Goal: Find specific fact: Find specific fact

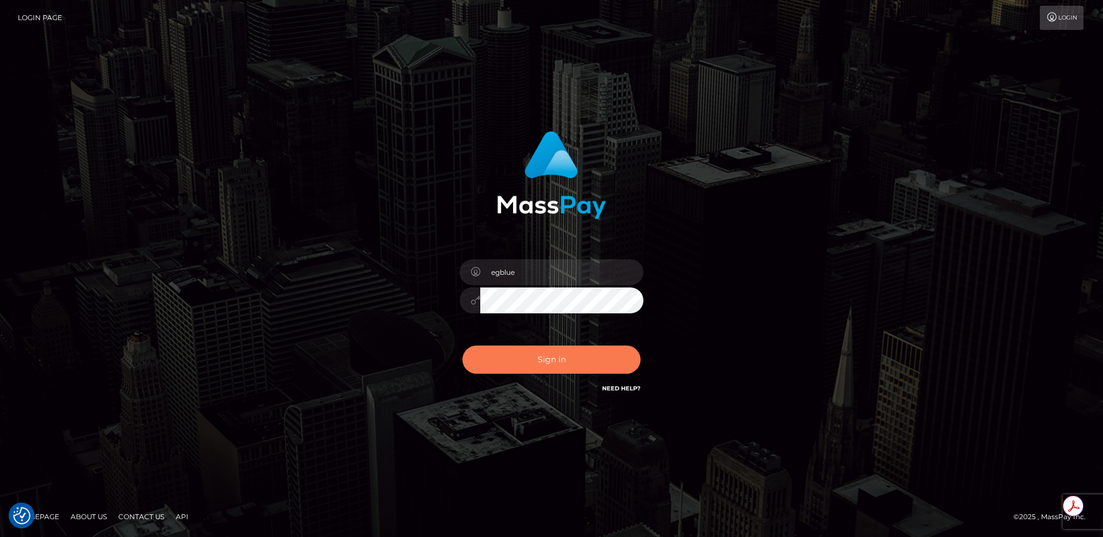
click at [608, 361] on button "Sign in" at bounding box center [552, 359] width 178 height 28
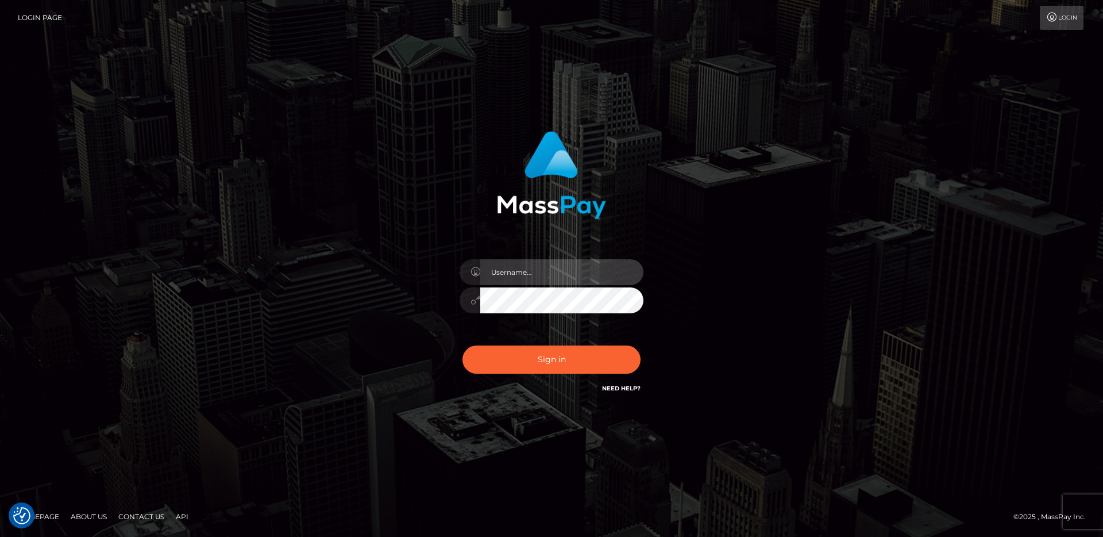
type input "egblue"
click at [561, 387] on div "Sign in Need Help?" at bounding box center [551, 363] width 201 height 51
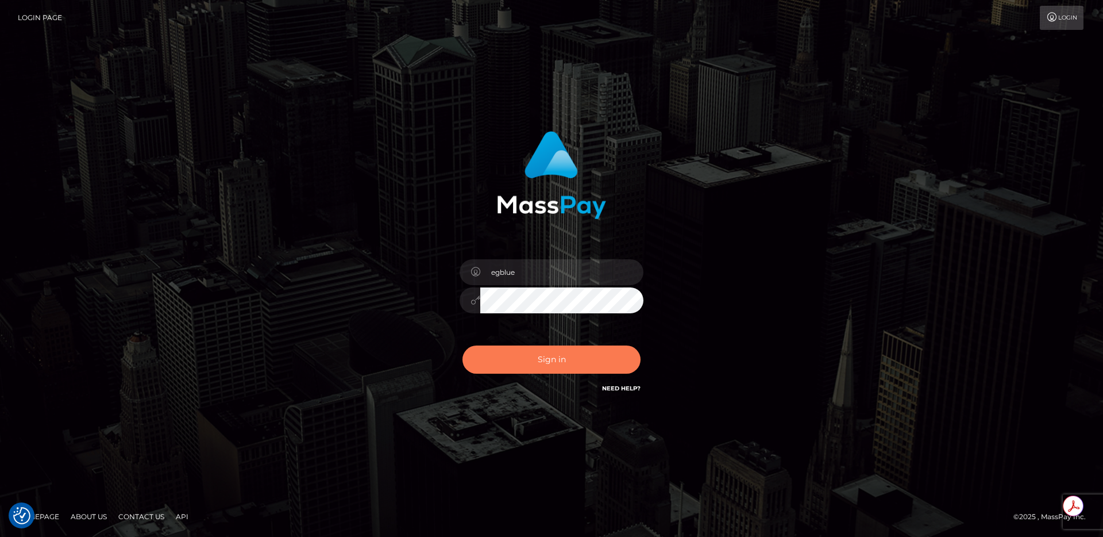
click at [560, 363] on button "Sign in" at bounding box center [552, 359] width 178 height 28
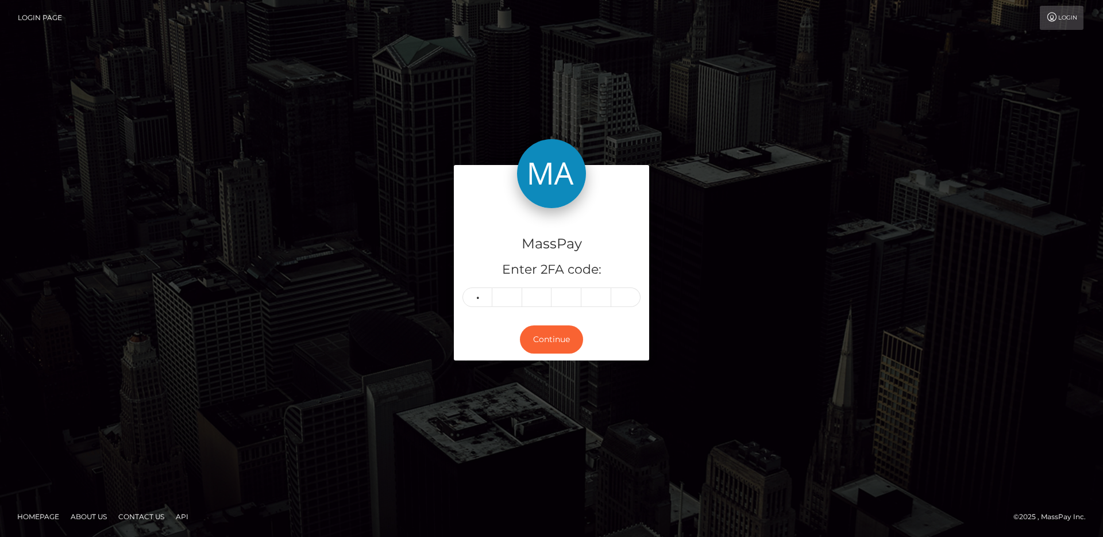
type input "1"
type input "4"
type input "0"
type input "4"
type input "3"
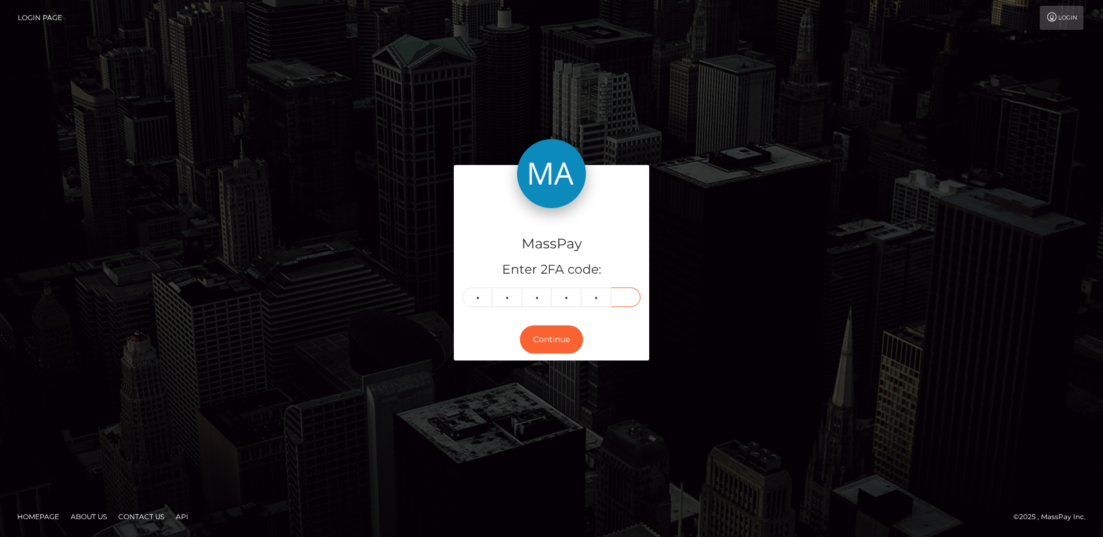
type input "8"
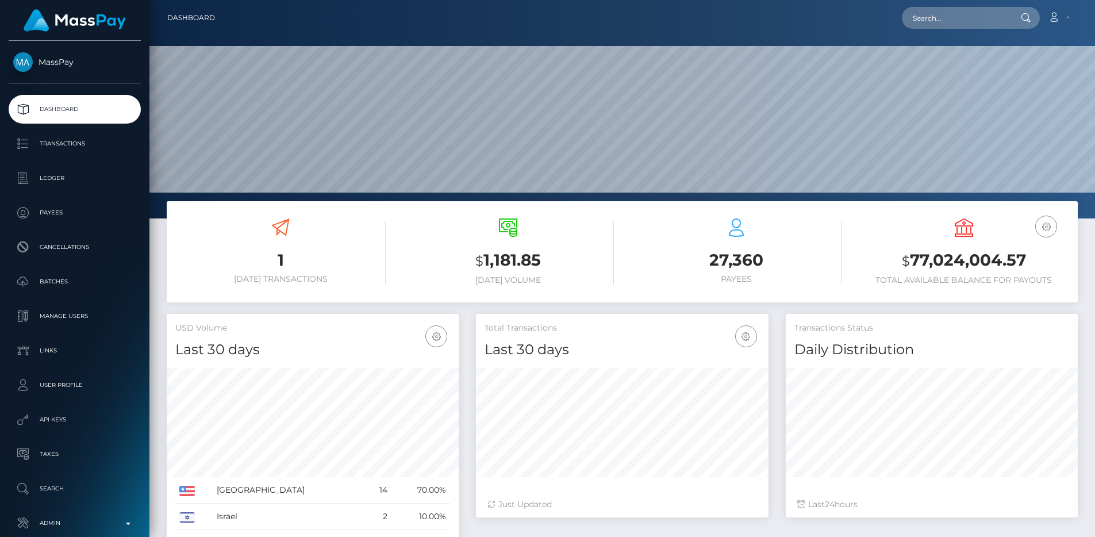
scroll to position [204, 292]
click at [39, 144] on p "Transactions" at bounding box center [74, 143] width 123 height 17
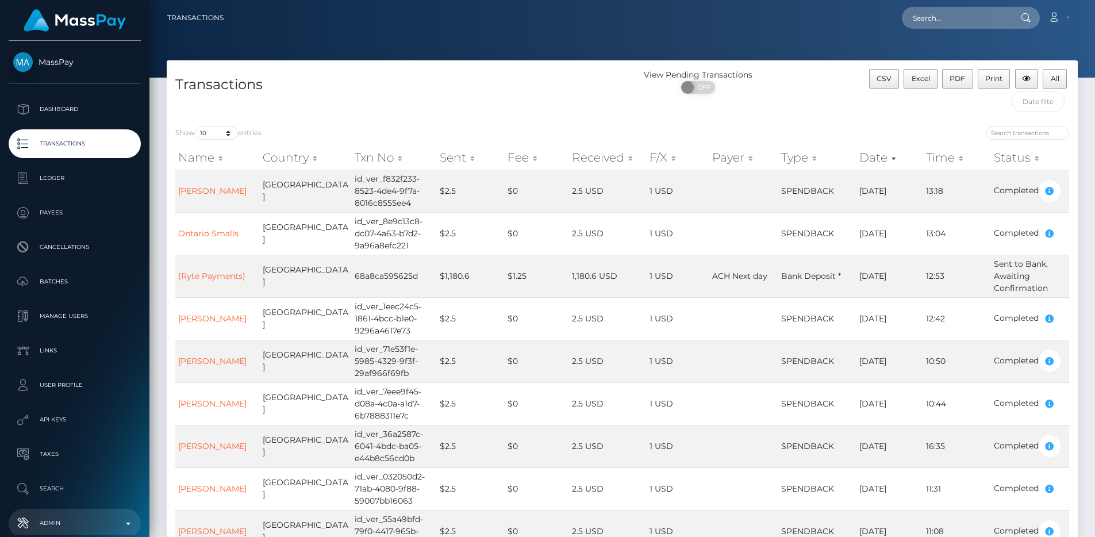
click at [95, 512] on link "Admin" at bounding box center [75, 522] width 132 height 29
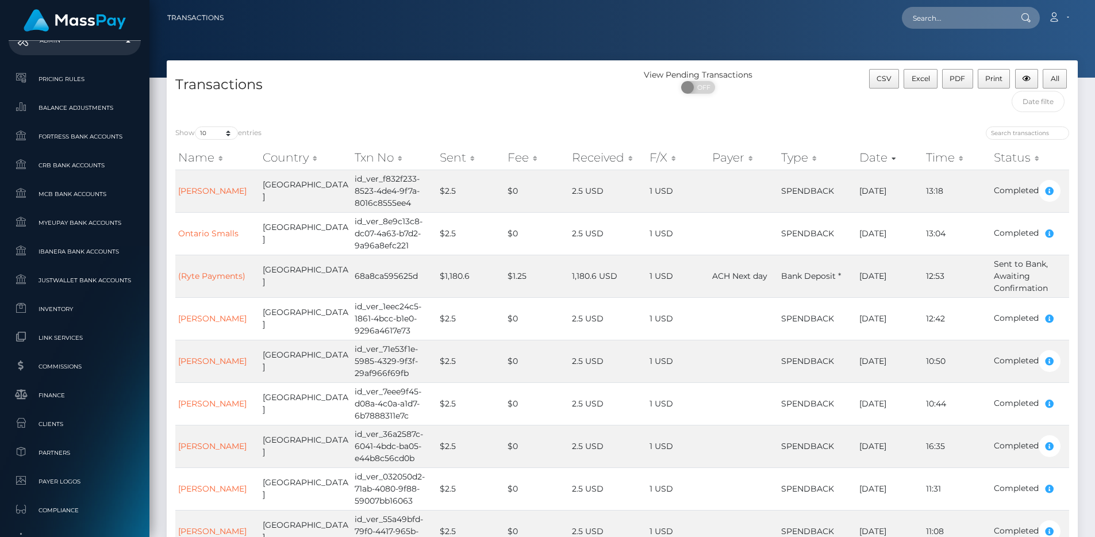
scroll to position [702, 0]
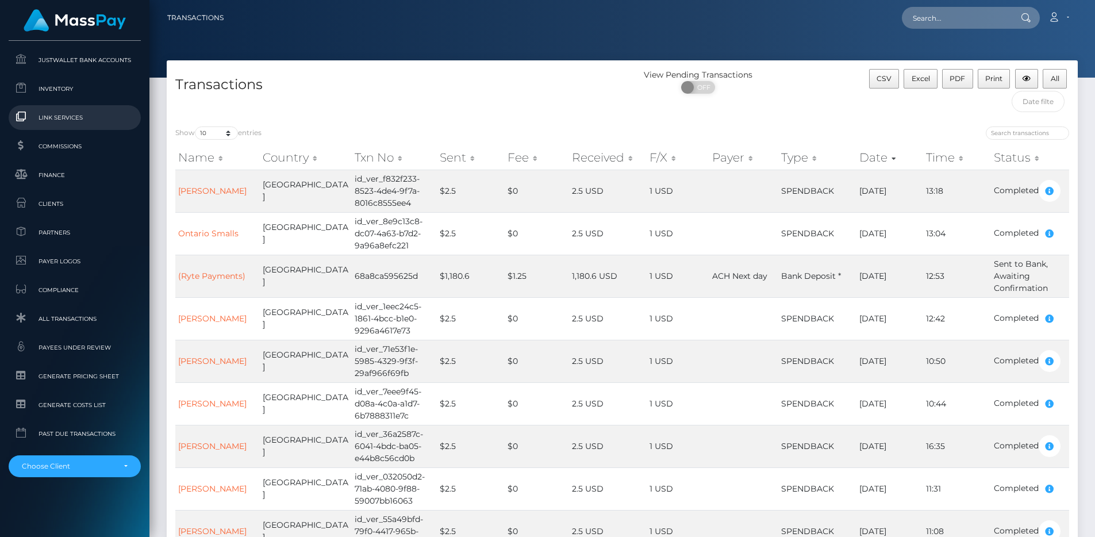
click at [49, 129] on link "Link Services" at bounding box center [75, 117] width 132 height 25
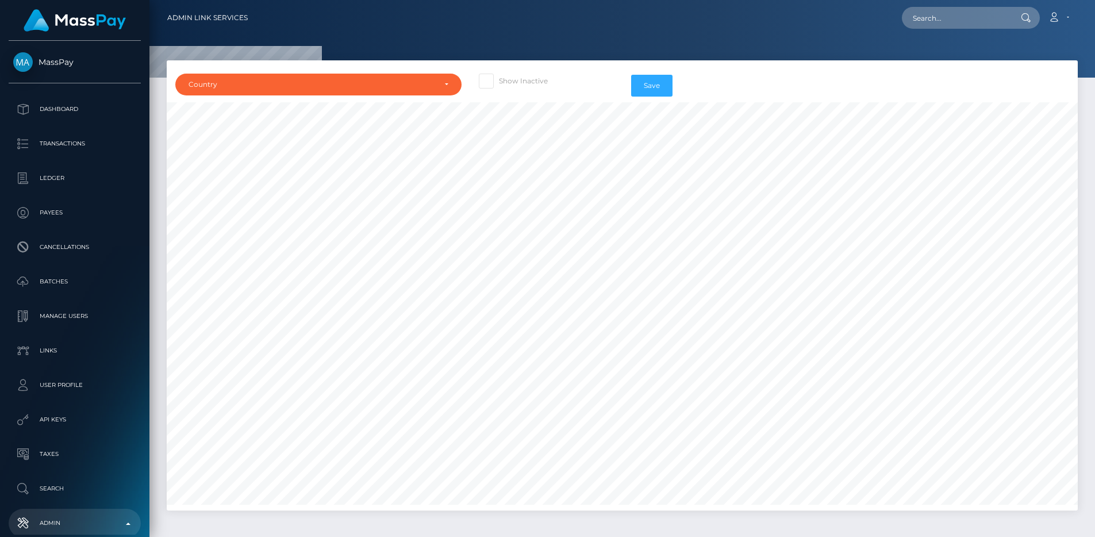
click at [515, 89] on div "Show Inactive" at bounding box center [546, 85] width 152 height 33
click at [514, 83] on label "Show Inactive" at bounding box center [513, 81] width 69 height 15
click at [506, 81] on input "Show Inactive" at bounding box center [502, 77] width 7 height 7
checkbox input "true"
click at [407, 88] on div "Country" at bounding box center [311, 84] width 246 height 9
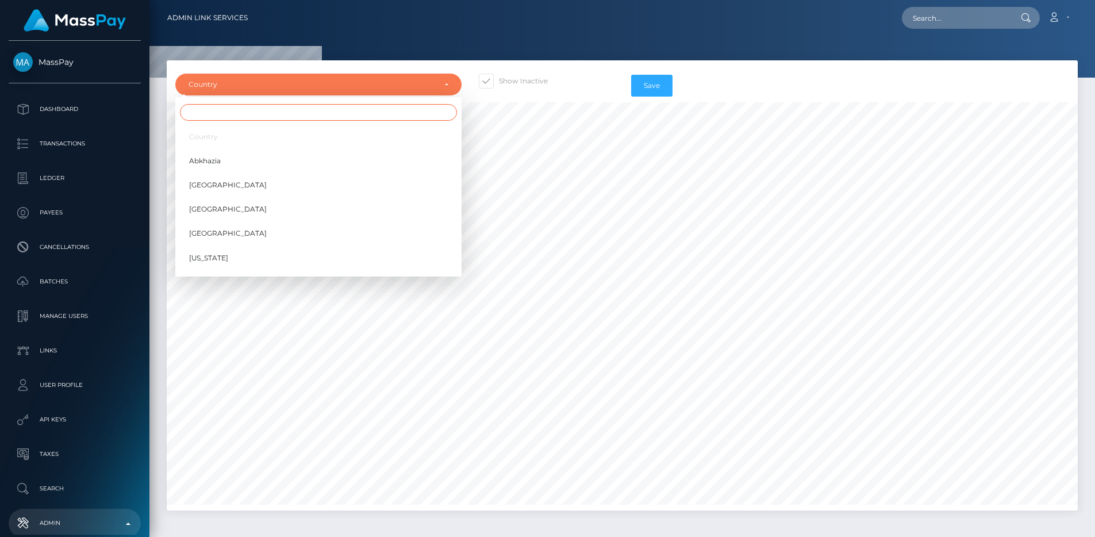
click at [392, 107] on input "Search" at bounding box center [318, 112] width 277 height 17
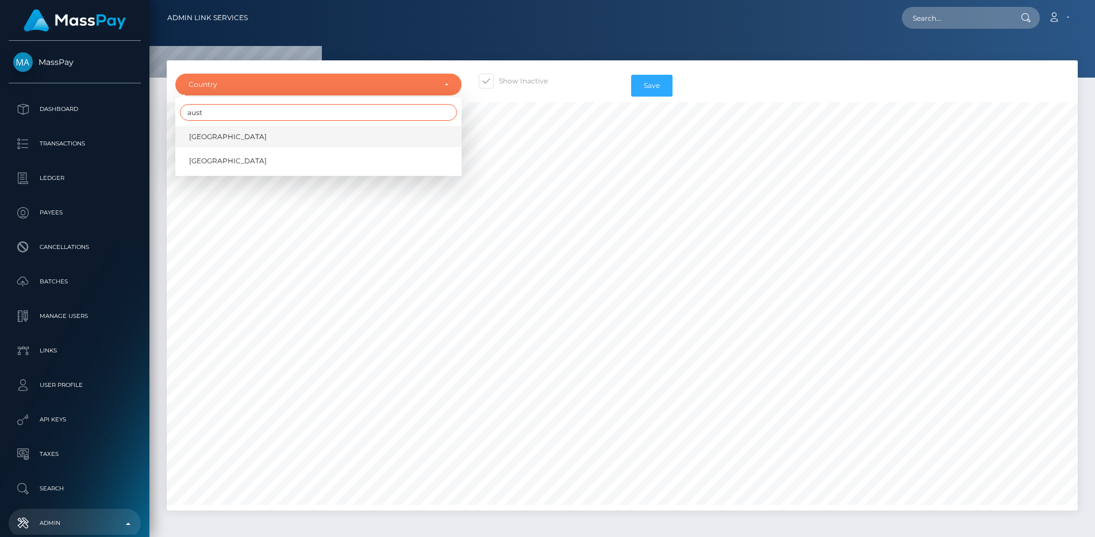
type input "aust"
click at [356, 138] on link "Australia" at bounding box center [318, 136] width 286 height 21
select select "AU"
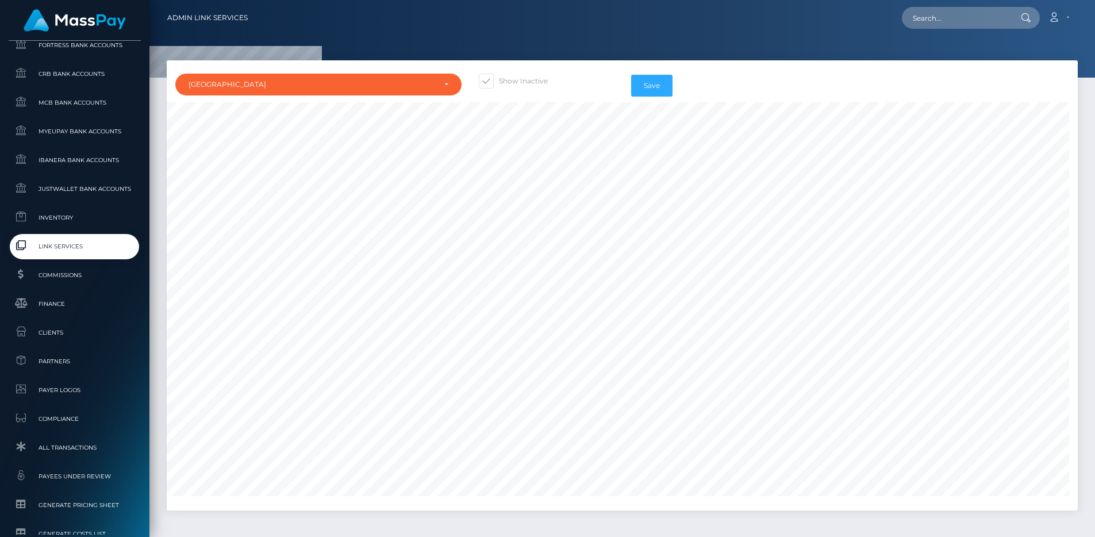
scroll to position [5493, 369]
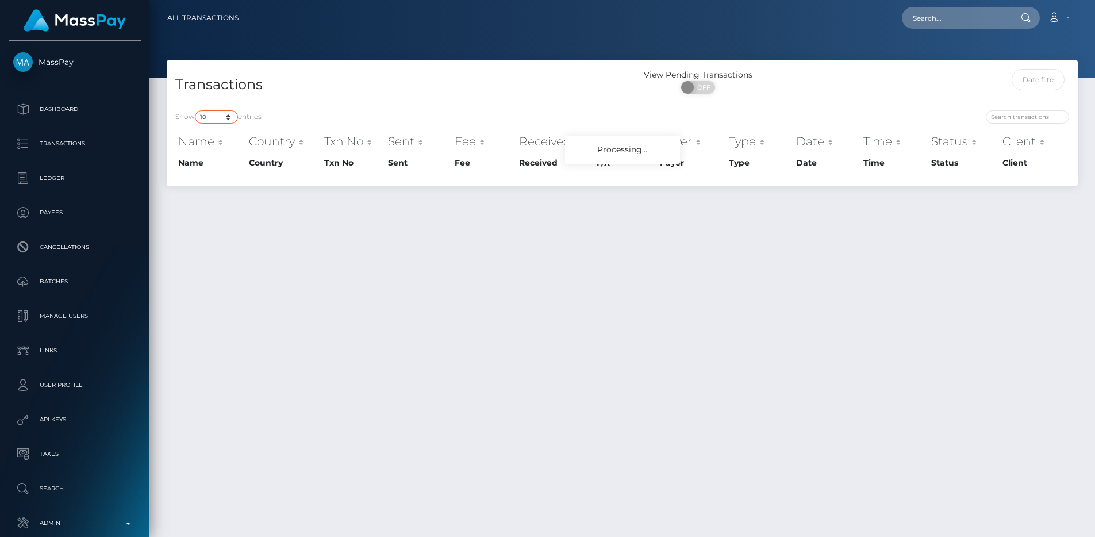
click at [209, 120] on select "10 25 50 100 250 500 1,000 3,500 All" at bounding box center [216, 116] width 43 height 13
click at [196, 110] on select "10 25 50 100 250 500 1,000 3,500 All" at bounding box center [216, 116] width 43 height 13
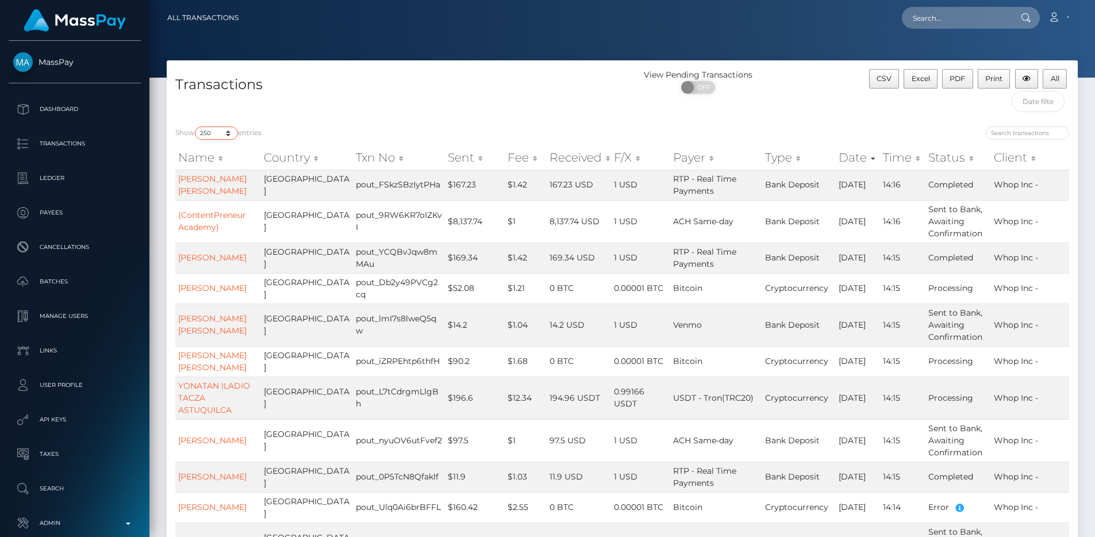
click at [225, 133] on select "10 25 50 100 250 500 1,000 3,500 All" at bounding box center [216, 132] width 43 height 13
select select "3500"
click at [196, 126] on select "10 25 50 100 250 500 1,000 3,500 All" at bounding box center [216, 132] width 43 height 13
click at [416, 80] on h4 "Transactions" at bounding box center [394, 85] width 438 height 20
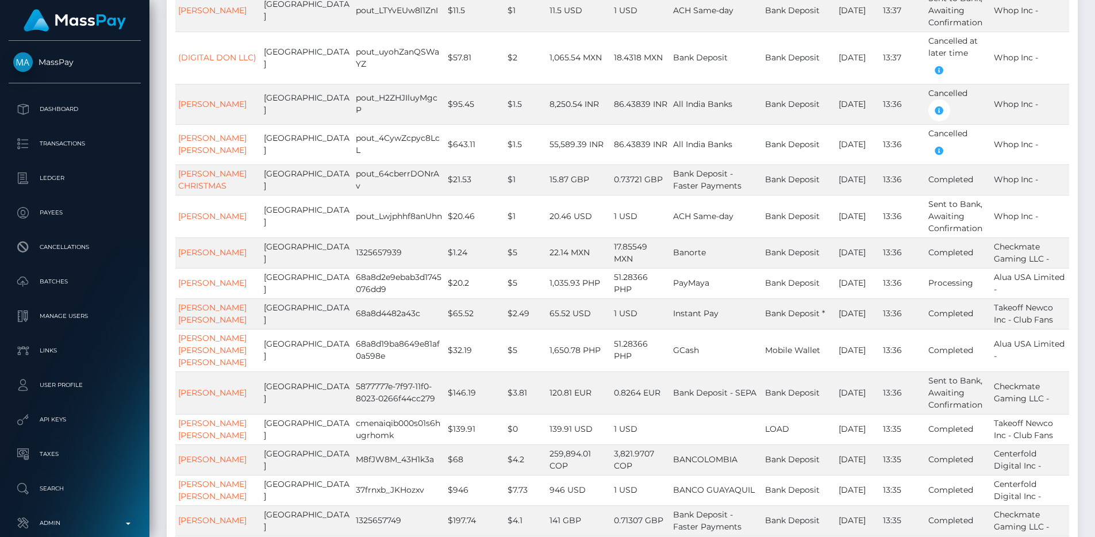
scroll to position [9271, 0]
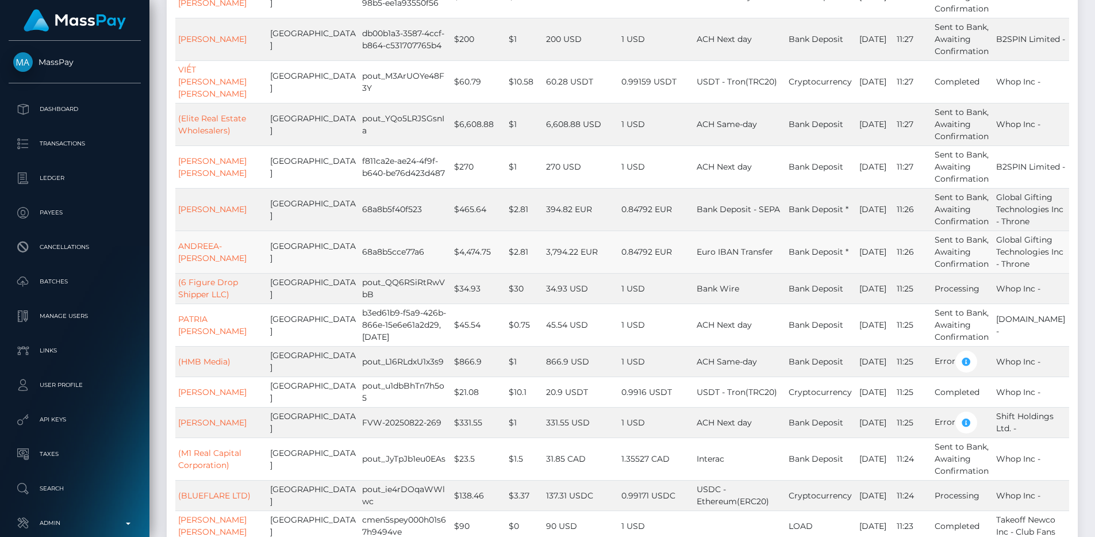
scroll to position [42296, 0]
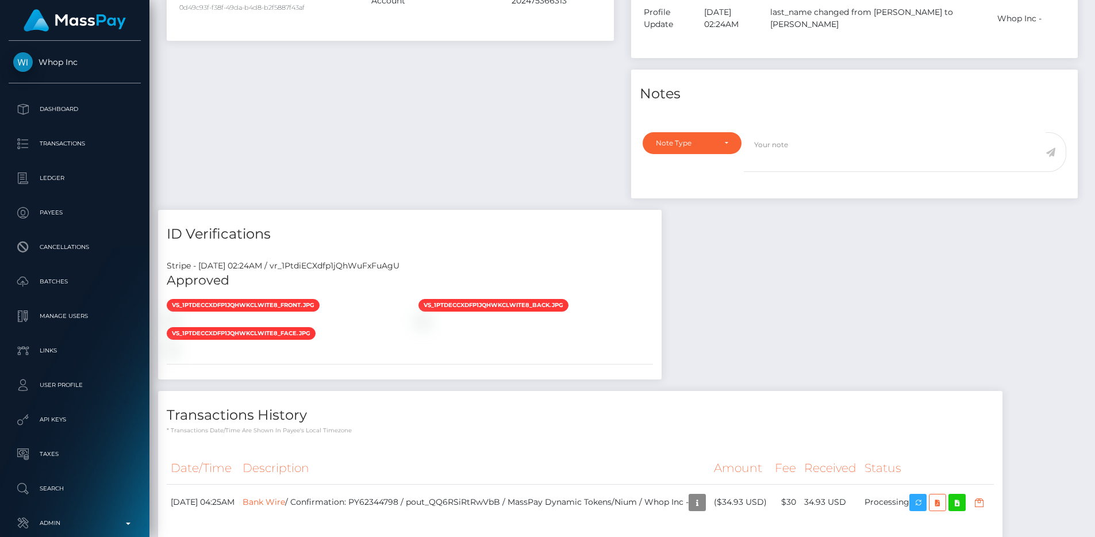
scroll to position [523, 0]
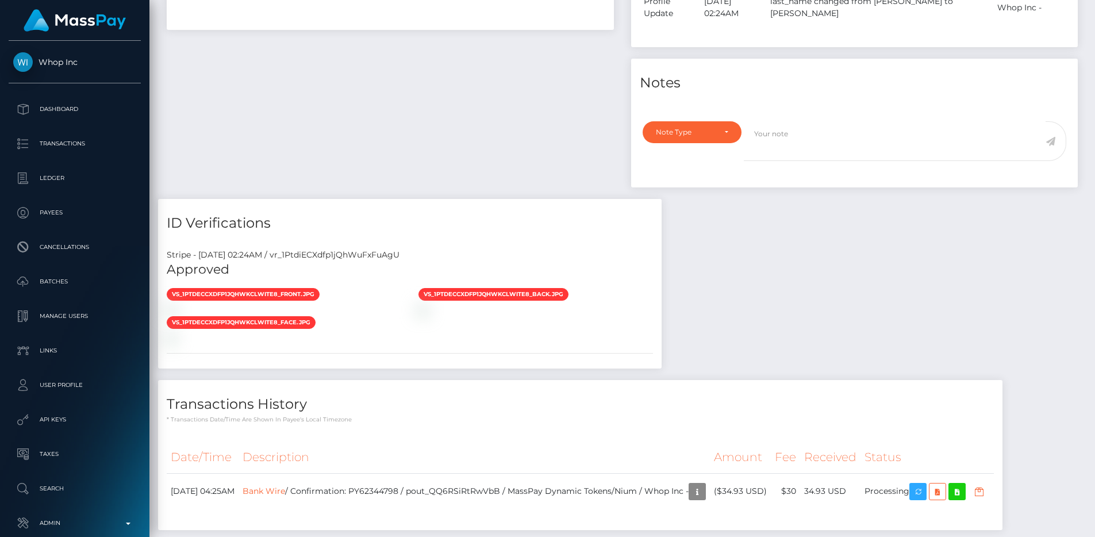
click at [387, 252] on div "Stripe - [DATE] 02:24AM / vr_1PtdiECXdfp1jQhWuFxFuAgU" at bounding box center [409, 255] width 503 height 12
copy div "vr_1PtdiECXdfp1jQhWuFxFuAgU"
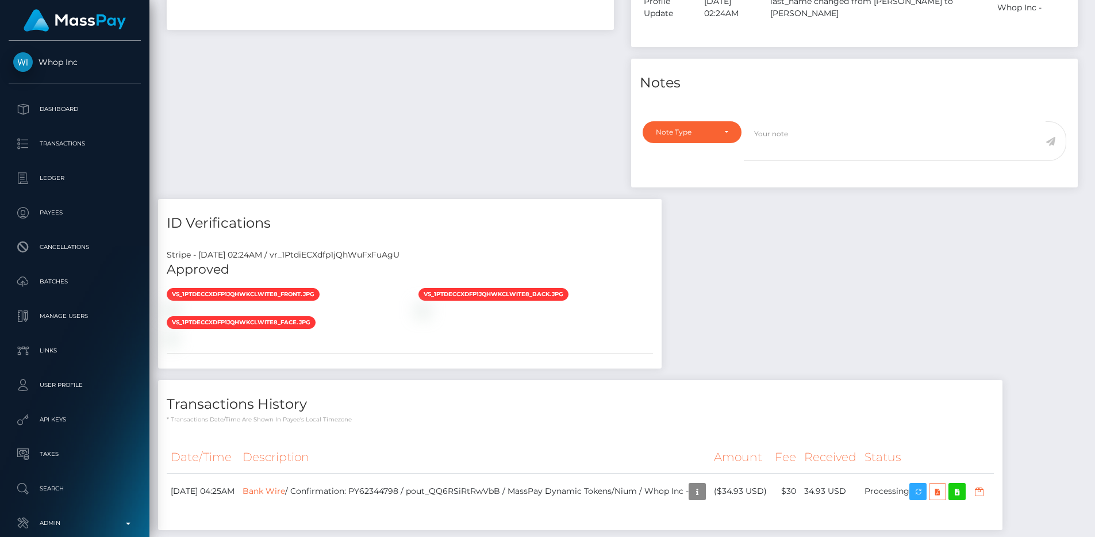
scroll to position [138, 292]
click at [61, 418] on p "API Keys" at bounding box center [74, 419] width 123 height 17
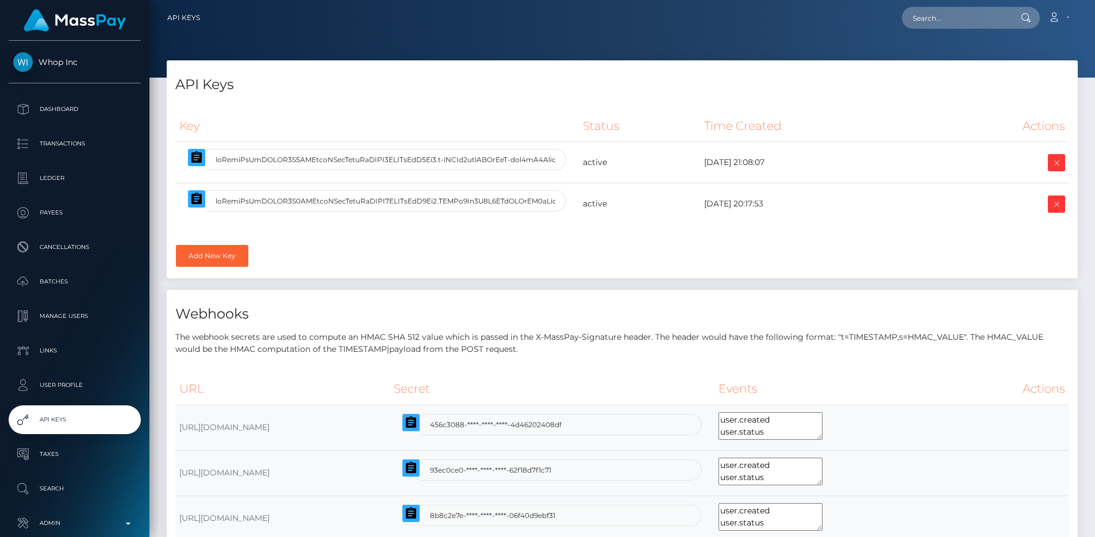
select select
click at [191, 198] on icon "button" at bounding box center [196, 197] width 10 height 11
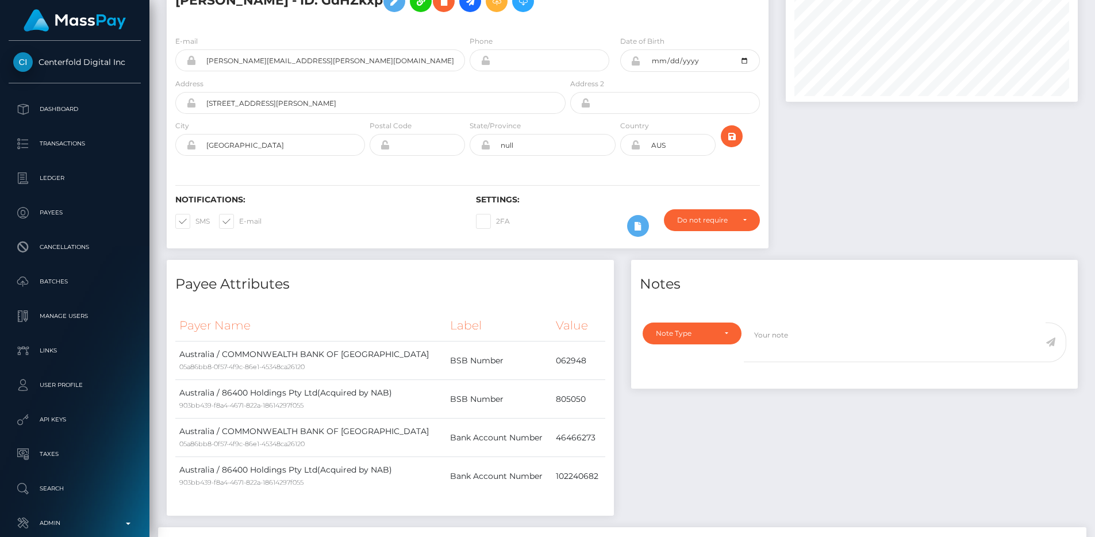
scroll to position [138, 292]
click at [561, 359] on td "062948" at bounding box center [578, 360] width 53 height 38
copy td "062948"
click at [563, 403] on td "805050" at bounding box center [578, 399] width 53 height 38
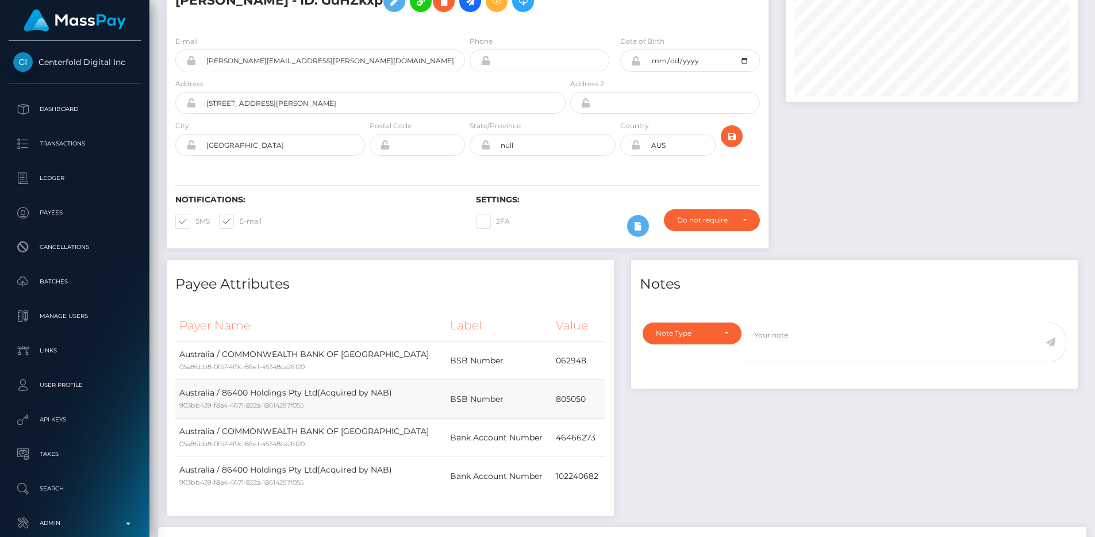
click at [563, 403] on td "805050" at bounding box center [578, 399] width 53 height 38
copy td "805050"
click at [240, 390] on td "Australia / 86400 Holdings Pty Ltd(Acquired by NAB) 903bb439-f8a4-4671-822a-186…" at bounding box center [310, 399] width 271 height 38
copy td "86400"
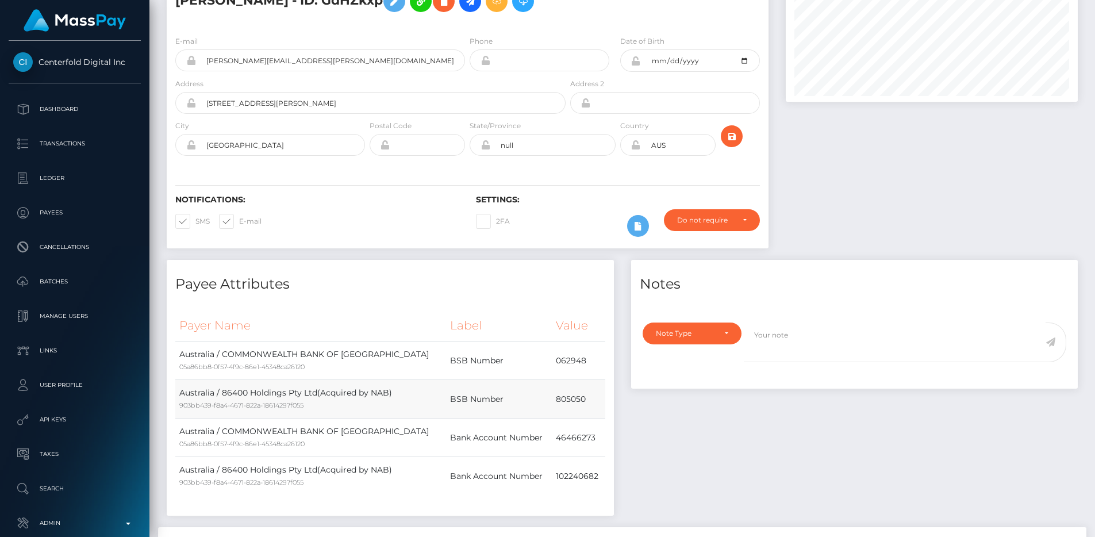
click at [375, 394] on td "Australia / 86400 Holdings Pty Ltd(Acquired by NAB) 903bb439-f8a4-4671-822a-186…" at bounding box center [310, 399] width 271 height 38
copy td "NAB"
click at [567, 396] on td "805050" at bounding box center [578, 399] width 53 height 38
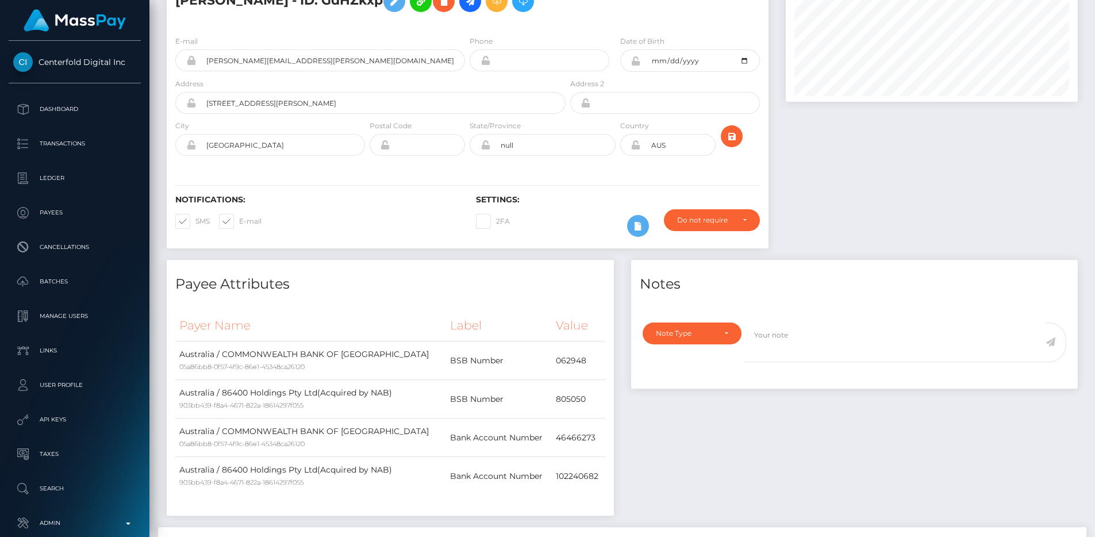
copy td "805050"
click at [562, 395] on td "805050" at bounding box center [578, 399] width 53 height 38
